Goal: Task Accomplishment & Management: Manage account settings

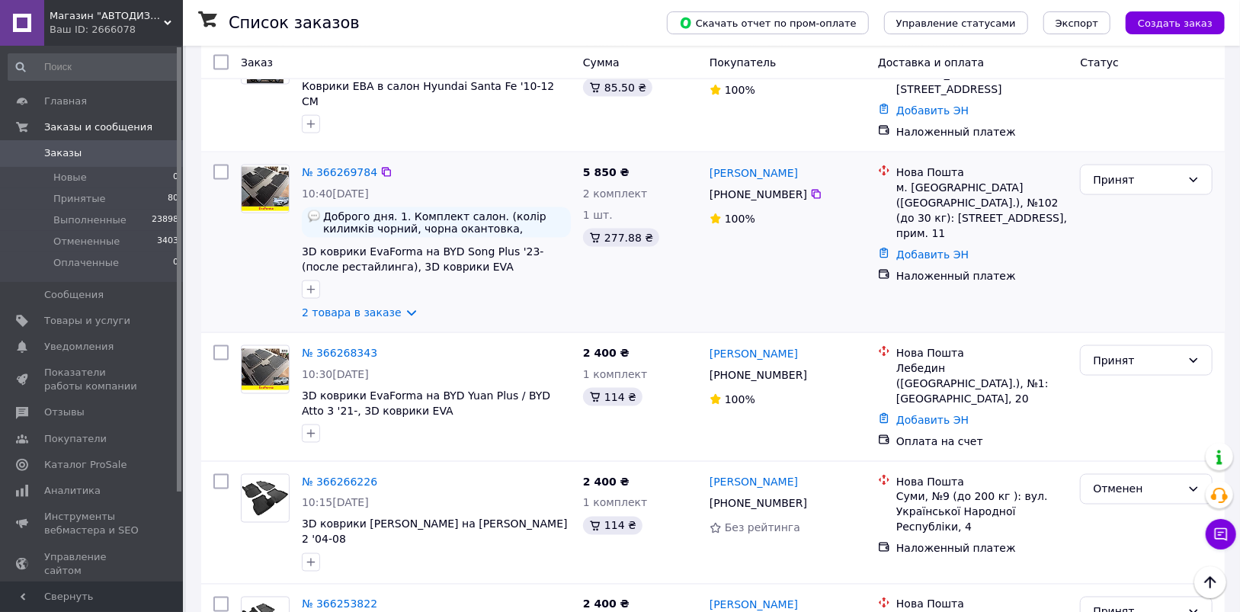
scroll to position [1295, 0]
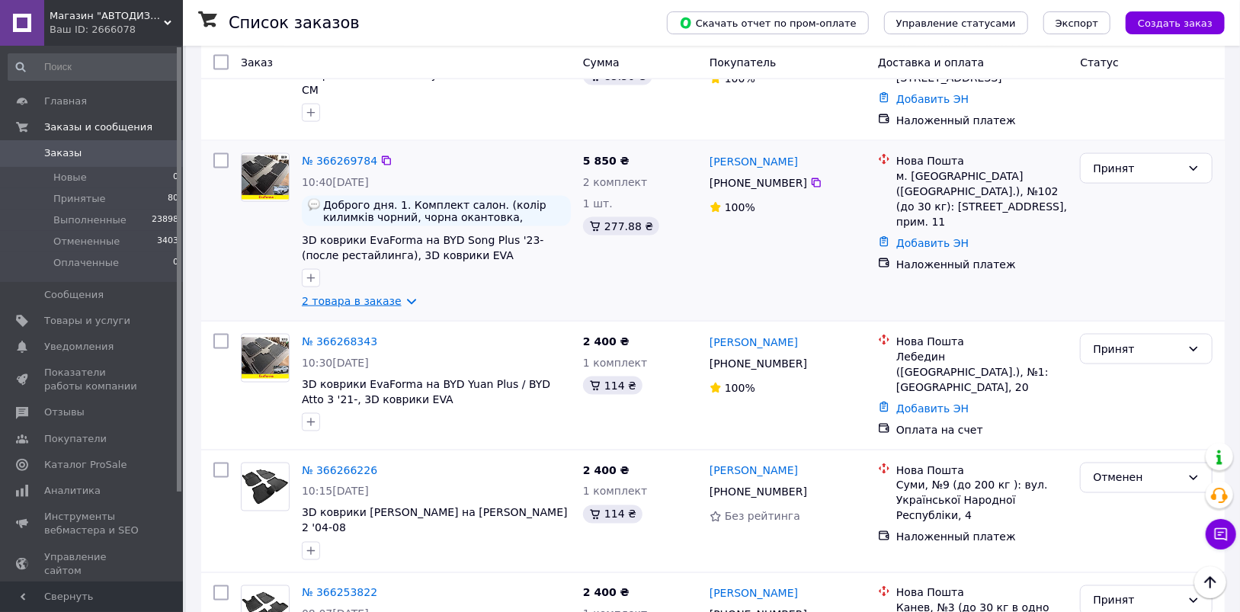
click at [342, 295] on link "2 товара в заказе" at bounding box center [352, 301] width 100 height 12
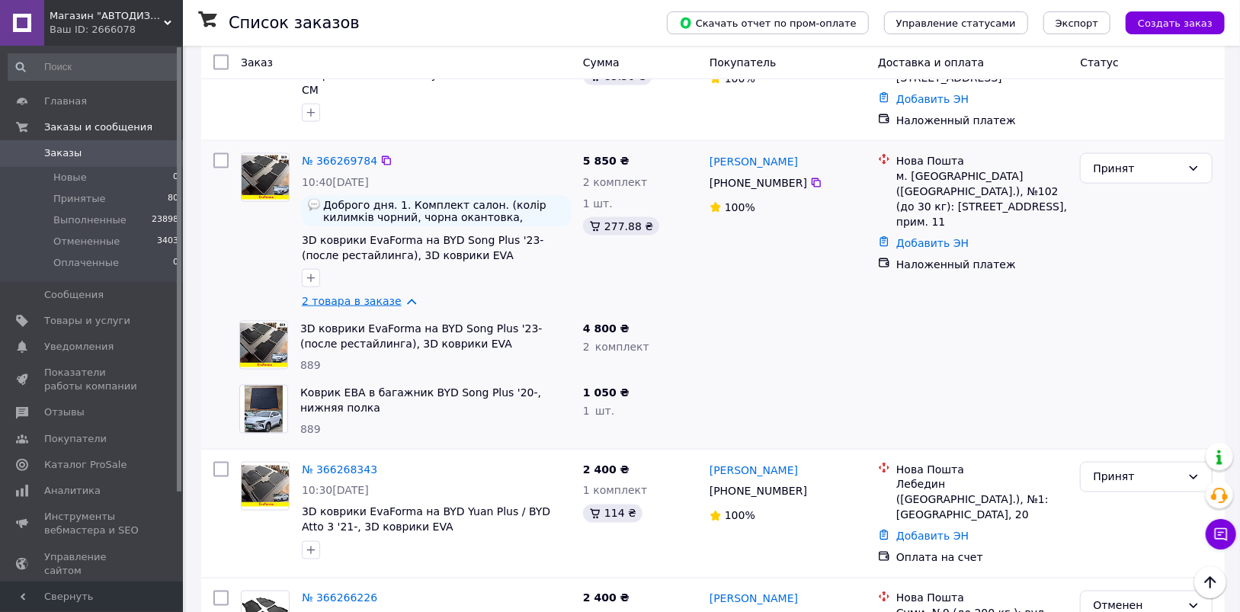
click at [339, 295] on link "2 товара в заказе" at bounding box center [352, 301] width 100 height 12
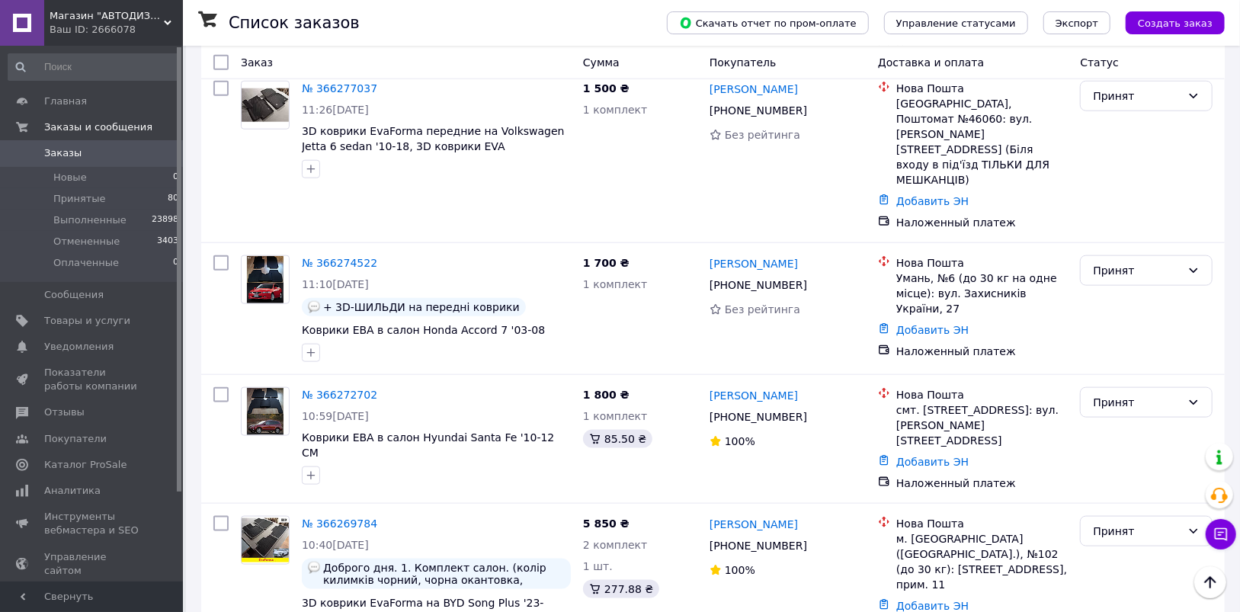
scroll to position [0, 0]
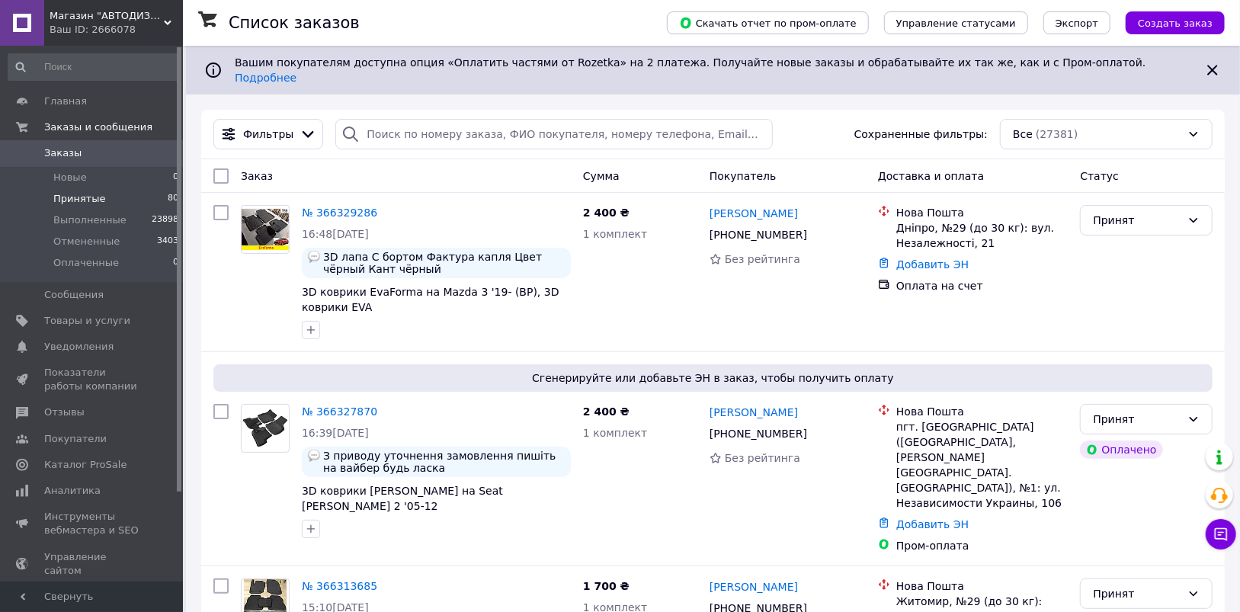
click at [123, 191] on li "Принятые 80" at bounding box center [93, 198] width 187 height 21
